Goal: Task Accomplishment & Management: Complete application form

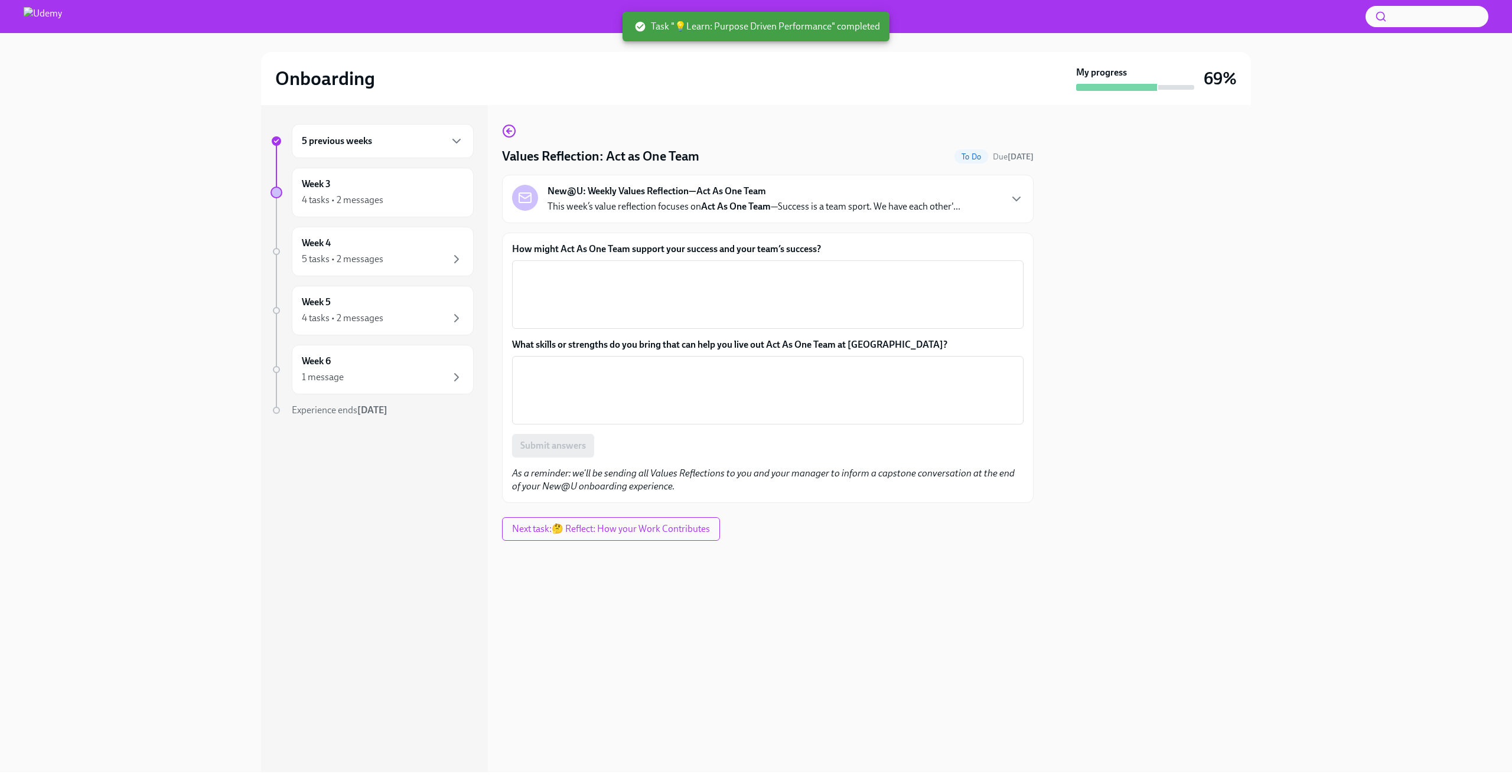
click at [741, 207] on strong "Act As One Team" at bounding box center [736, 206] width 70 height 11
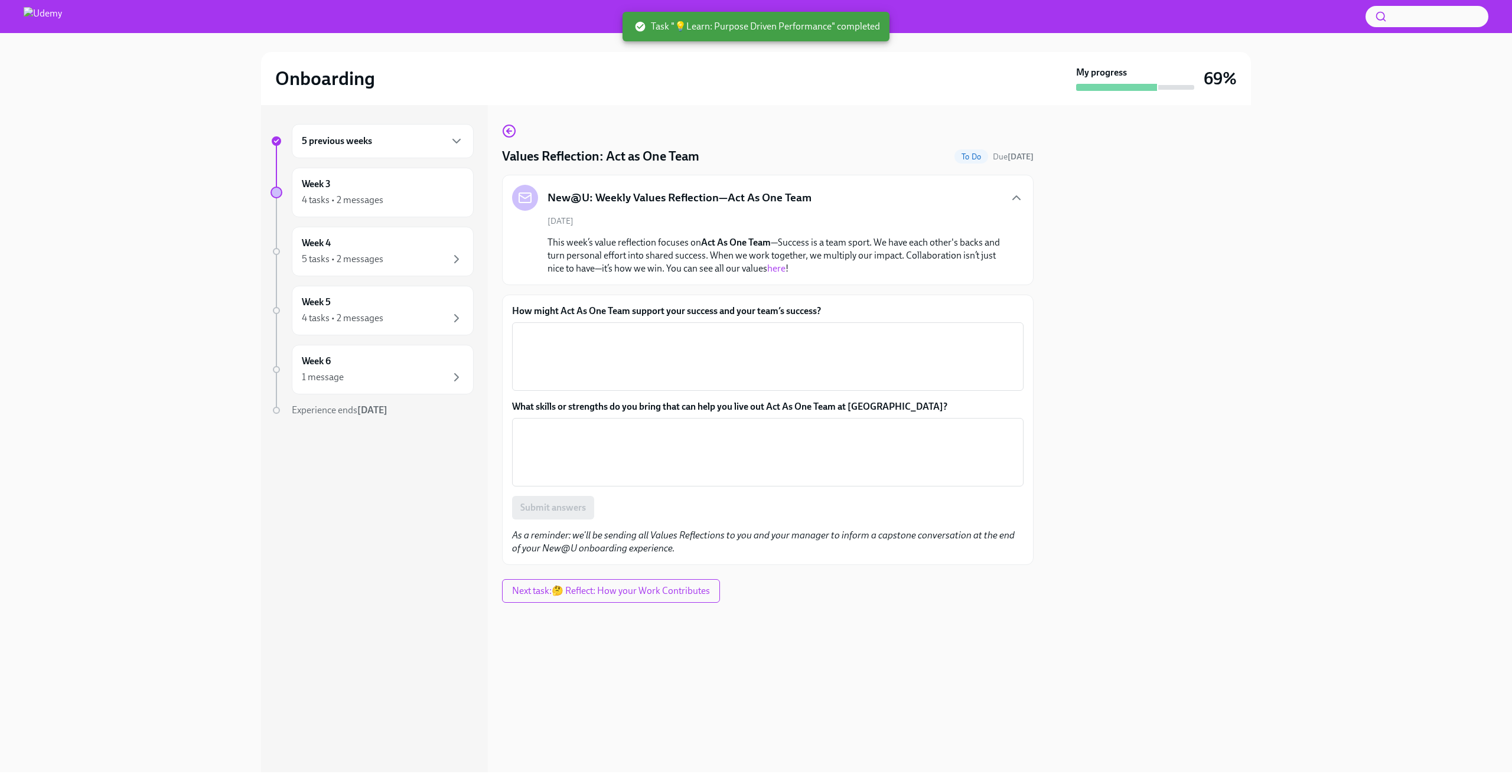
click at [773, 266] on link "here" at bounding box center [776, 268] width 18 height 11
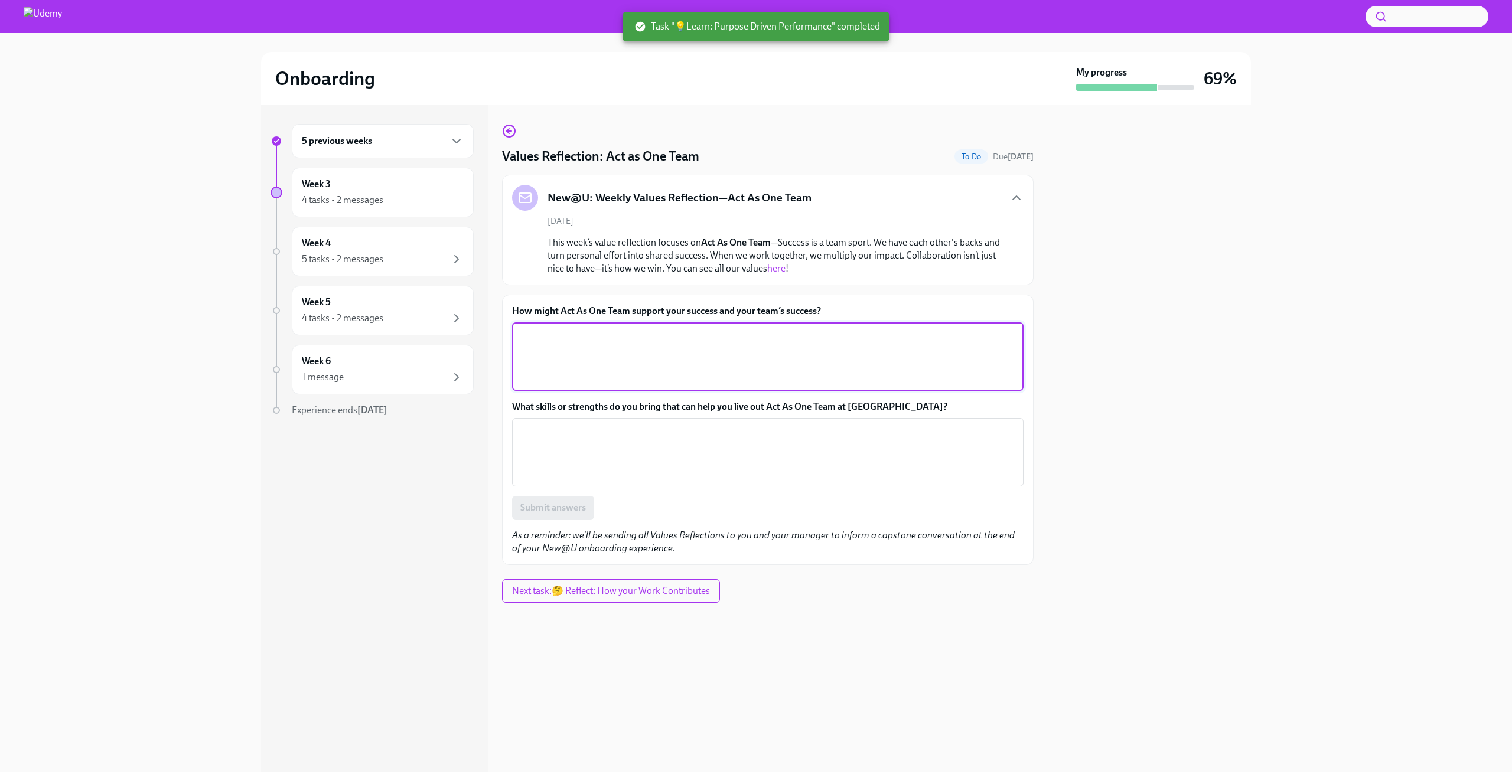
click at [573, 341] on textarea "How might Act As One Team support your success and your team’s success?" at bounding box center [768, 357] width 498 height 57
click at [573, 352] on textarea "How might Act As One Team support your success and your team’s success?" at bounding box center [768, 357] width 498 height 57
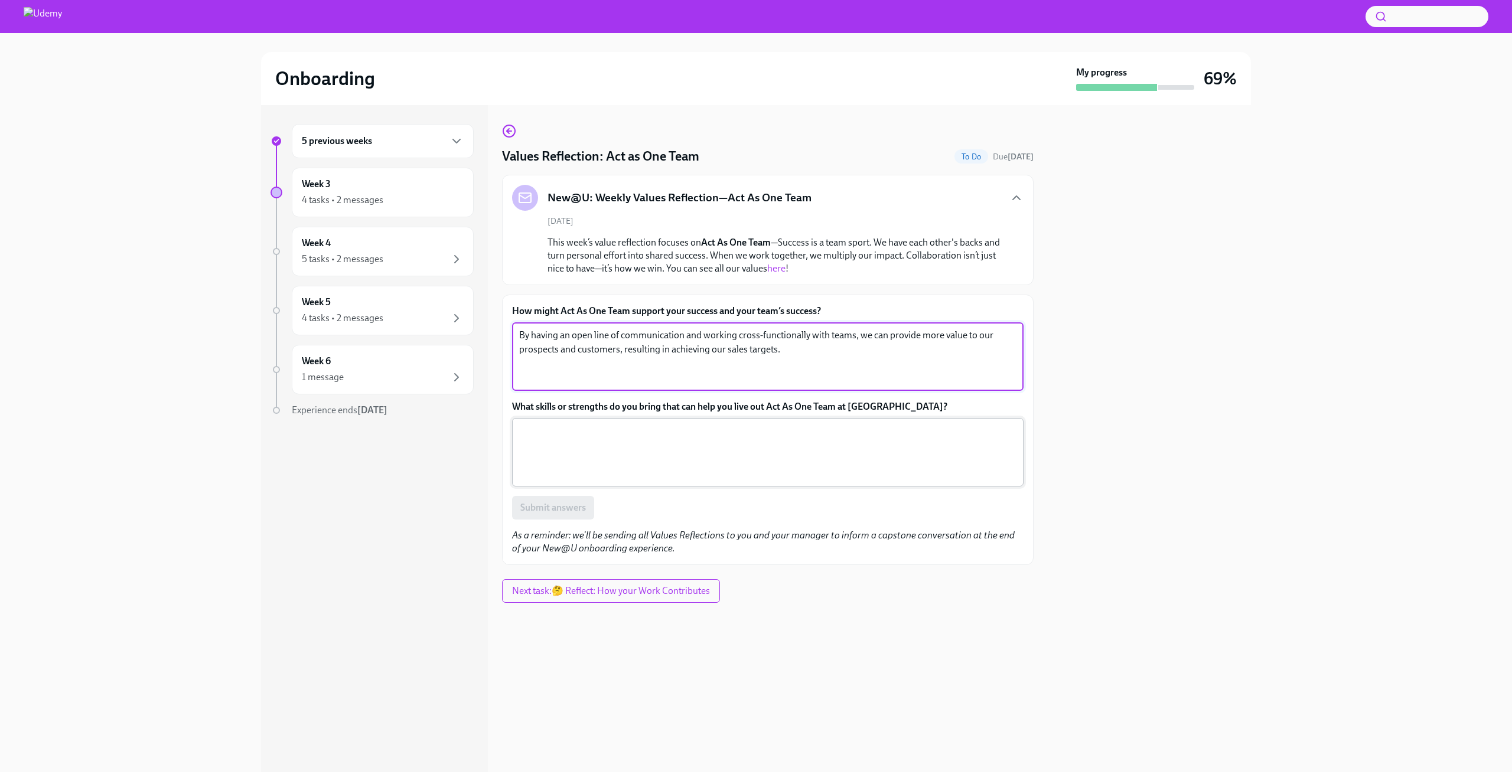
type textarea "By having an open line of communication and working cross-functionally with tea…"
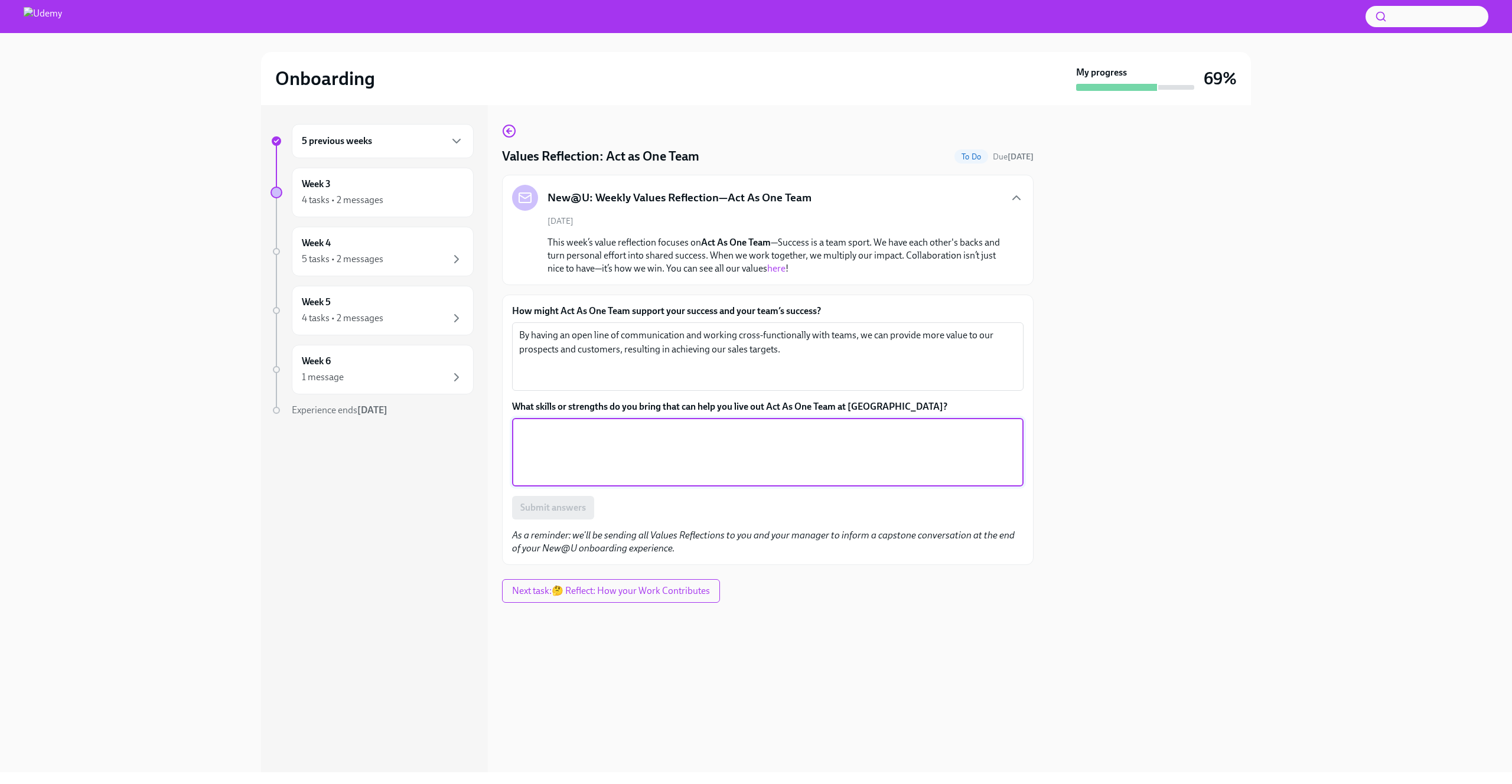
click at [573, 443] on textarea "What skills or strengths do you bring that can help you live out Act As One Tea…" at bounding box center [768, 453] width 498 height 57
type textarea "I have played team sports my whole life and understand that sales is very much …"
click at [587, 509] on button "Submit answers" at bounding box center [553, 508] width 82 height 24
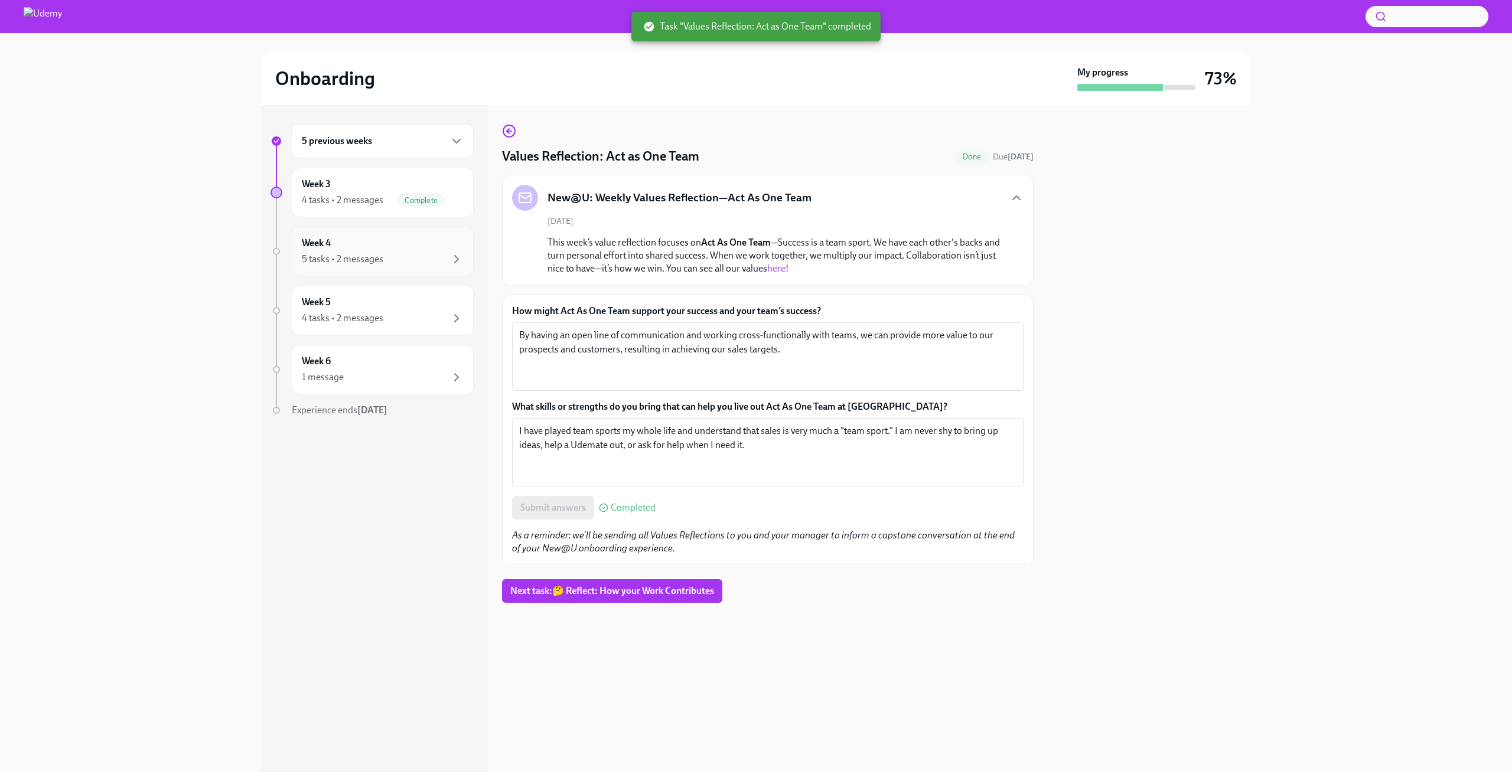
click at [376, 254] on div "5 tasks • 2 messages" at bounding box center [343, 259] width 82 height 13
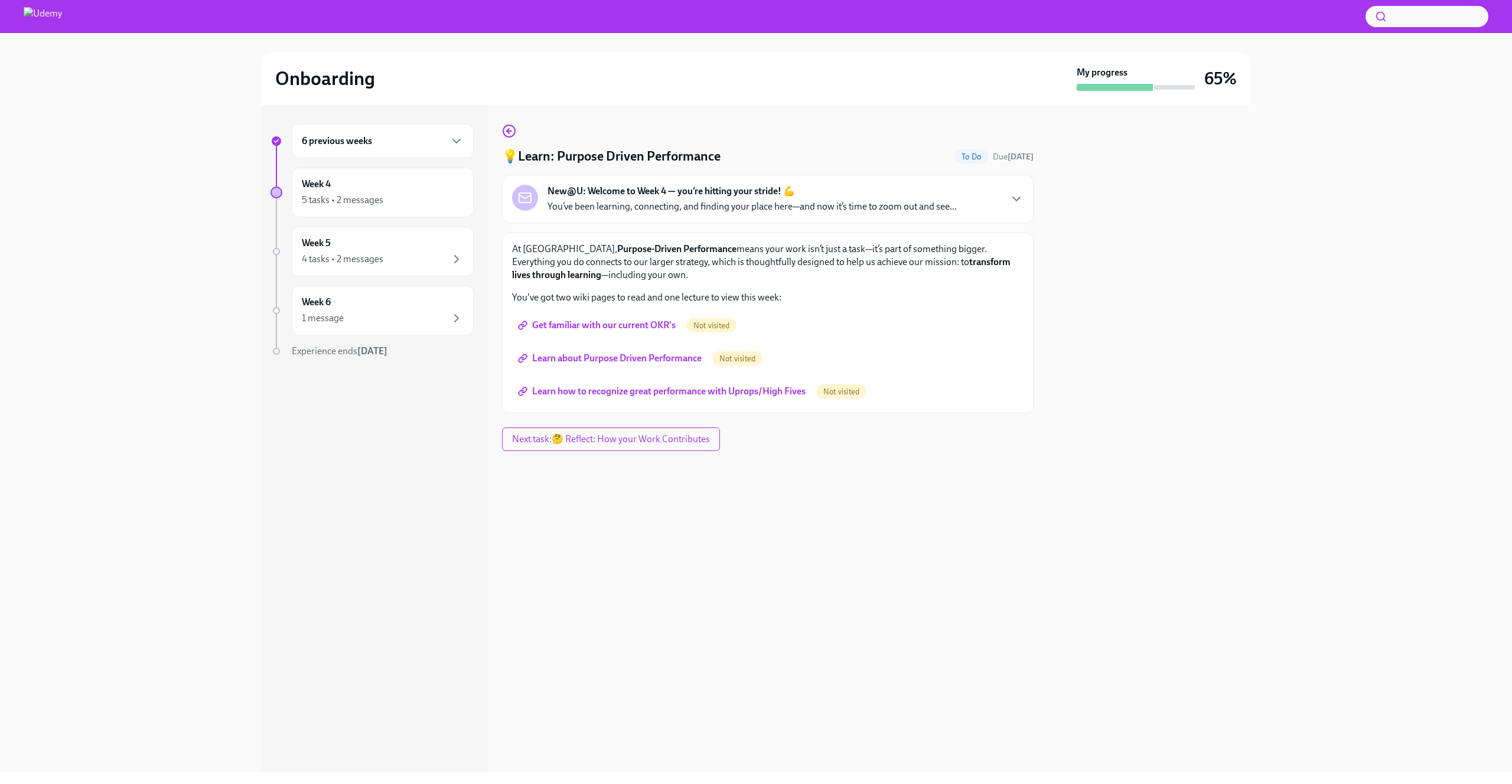
click at [643, 326] on span "Get familiar with our current OKR's" at bounding box center [598, 325] width 155 height 12
click at [670, 353] on span "Learn about Purpose Driven Performance" at bounding box center [611, 358] width 181 height 12
click at [636, 390] on span "Learn how to recognize great performance with Uprops/High Fives" at bounding box center [663, 391] width 285 height 12
